Goal: Check status: Check status

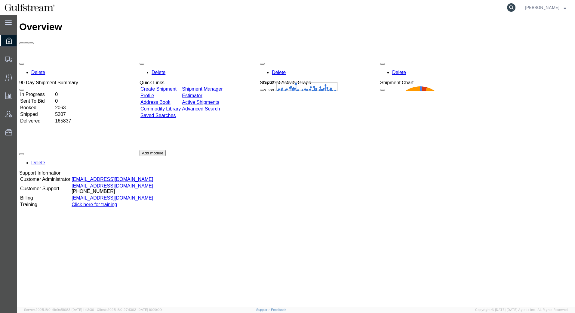
click at [510, 6] on icon at bounding box center [511, 7] width 8 height 8
click at [510, 10] on icon at bounding box center [511, 7] width 8 height 8
click at [512, 8] on icon at bounding box center [511, 7] width 8 height 8
click at [495, 7] on input "search" at bounding box center [415, 7] width 183 height 14
type input "427185136210"
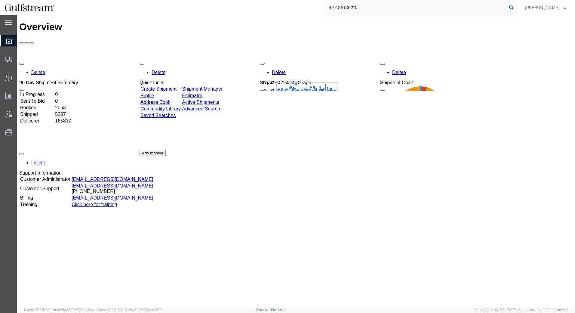
click at [513, 8] on icon at bounding box center [511, 7] width 8 height 8
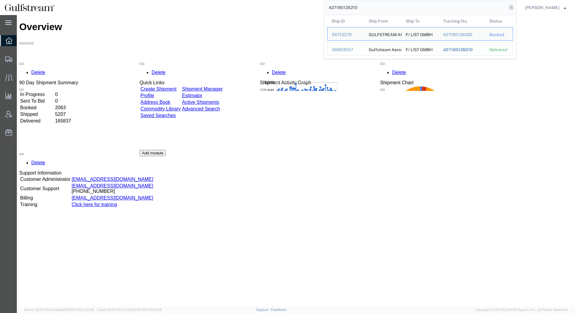
click at [464, 49] on span "427185136210" at bounding box center [458, 49] width 30 height 5
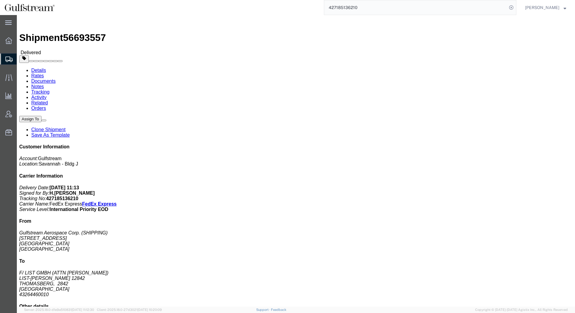
click link "Rates"
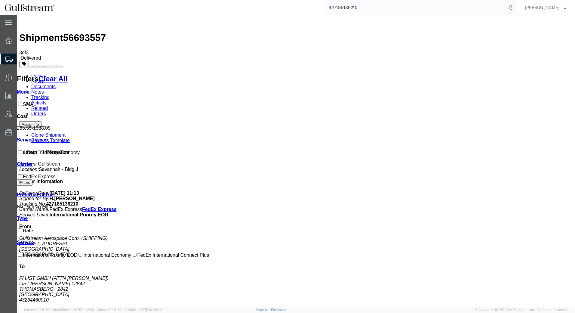
click at [56, 84] on link "Documents" at bounding box center [43, 86] width 24 height 5
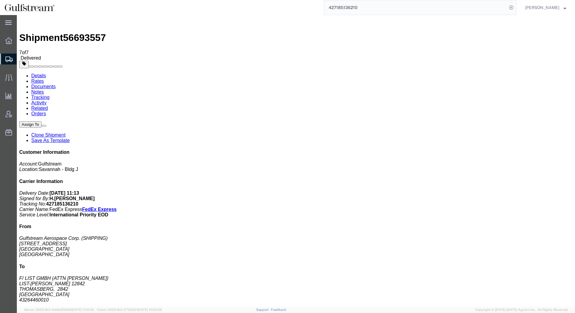
click at [44, 89] on link "Notes" at bounding box center [37, 91] width 13 height 5
